Goal: Find specific page/section: Find specific page/section

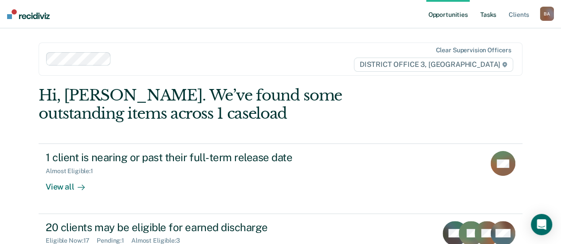
click at [491, 14] on link "Tasks" at bounding box center [489, 14] width 20 height 28
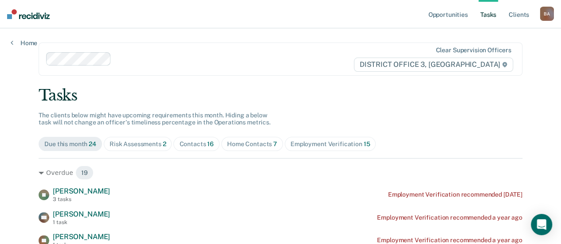
click at [239, 139] on span "Home Contacts 7" at bounding box center [252, 144] width 62 height 14
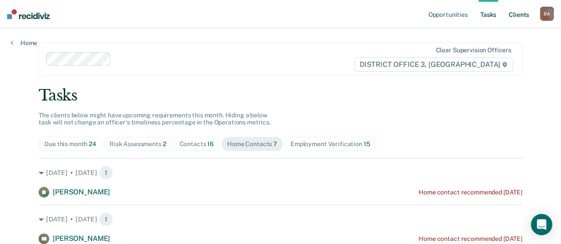
click at [515, 14] on link "Client s" at bounding box center [519, 14] width 24 height 28
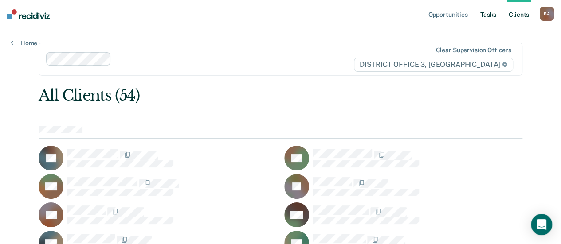
click at [493, 13] on link "Tasks" at bounding box center [489, 14] width 20 height 28
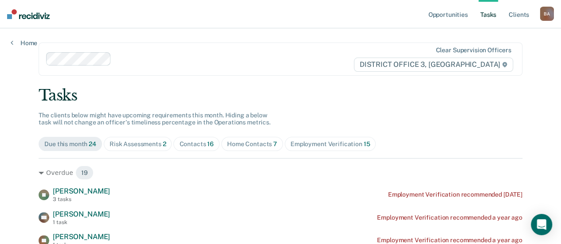
click at [137, 145] on div "Risk Assessments 2" at bounding box center [138, 145] width 57 height 8
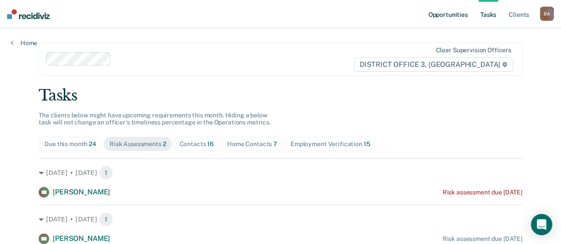
click at [453, 14] on link "Opportunities" at bounding box center [447, 14] width 43 height 28
